Goal: Task Accomplishment & Management: Manage account settings

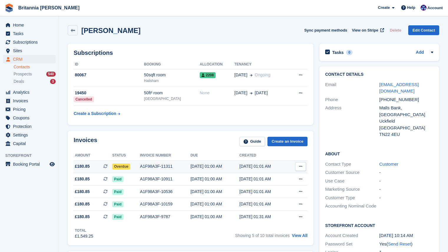
click at [235, 165] on div "[DATE] 01:00 AM" at bounding box center [215, 166] width 49 height 6
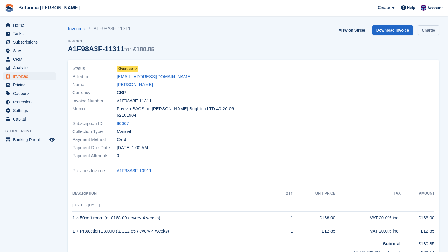
click at [424, 34] on link "Charge" at bounding box center [429, 30] width 22 height 10
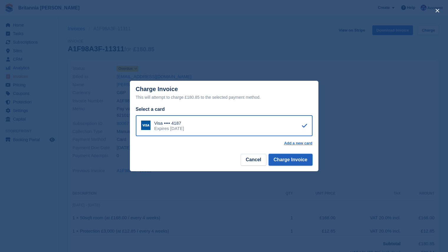
click at [280, 162] on button "Charge Invoice" at bounding box center [291, 160] width 44 height 12
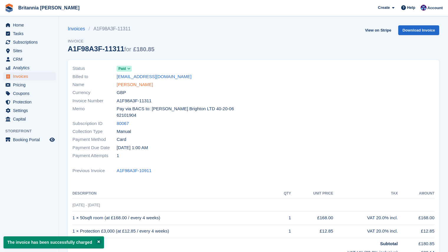
click at [133, 86] on link "[PERSON_NAME]" at bounding box center [135, 84] width 36 height 7
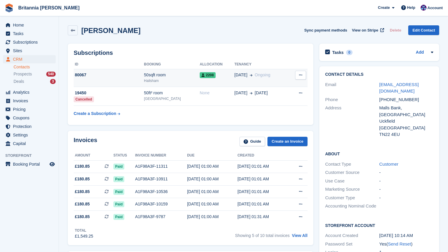
click at [177, 79] on div "Hailsham" at bounding box center [172, 80] width 56 height 5
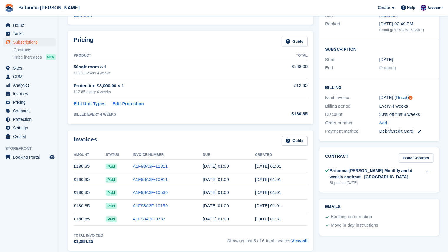
scroll to position [77, 0]
click at [45, 42] on span "Subscriptions" at bounding box center [30, 42] width 35 height 8
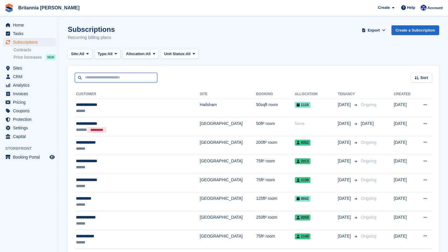
click at [93, 75] on input "text" at bounding box center [116, 78] width 83 height 10
type input "******"
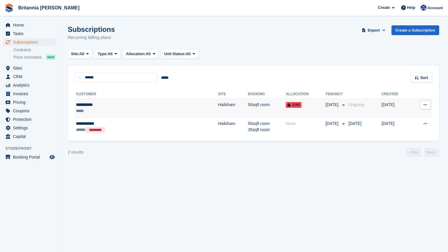
click at [111, 104] on div "**********" at bounding box center [116, 105] width 81 height 6
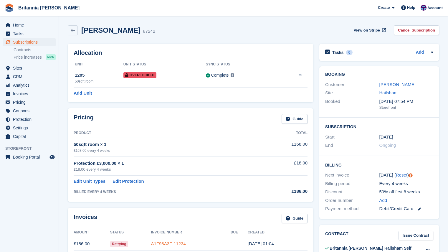
click at [179, 243] on link "A1F98A3F-11234" at bounding box center [168, 243] width 35 height 5
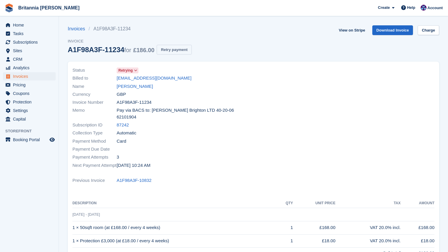
click at [186, 50] on button "Retry payment" at bounding box center [174, 50] width 35 height 10
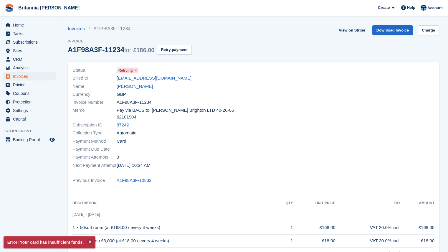
click at [251, 23] on section "Error: Your card has insufficient funds. Invoices A1F98A3F-11234 Invoice A1F98A…" at bounding box center [253, 184] width 389 height 369
